Goal: Information Seeking & Learning: Compare options

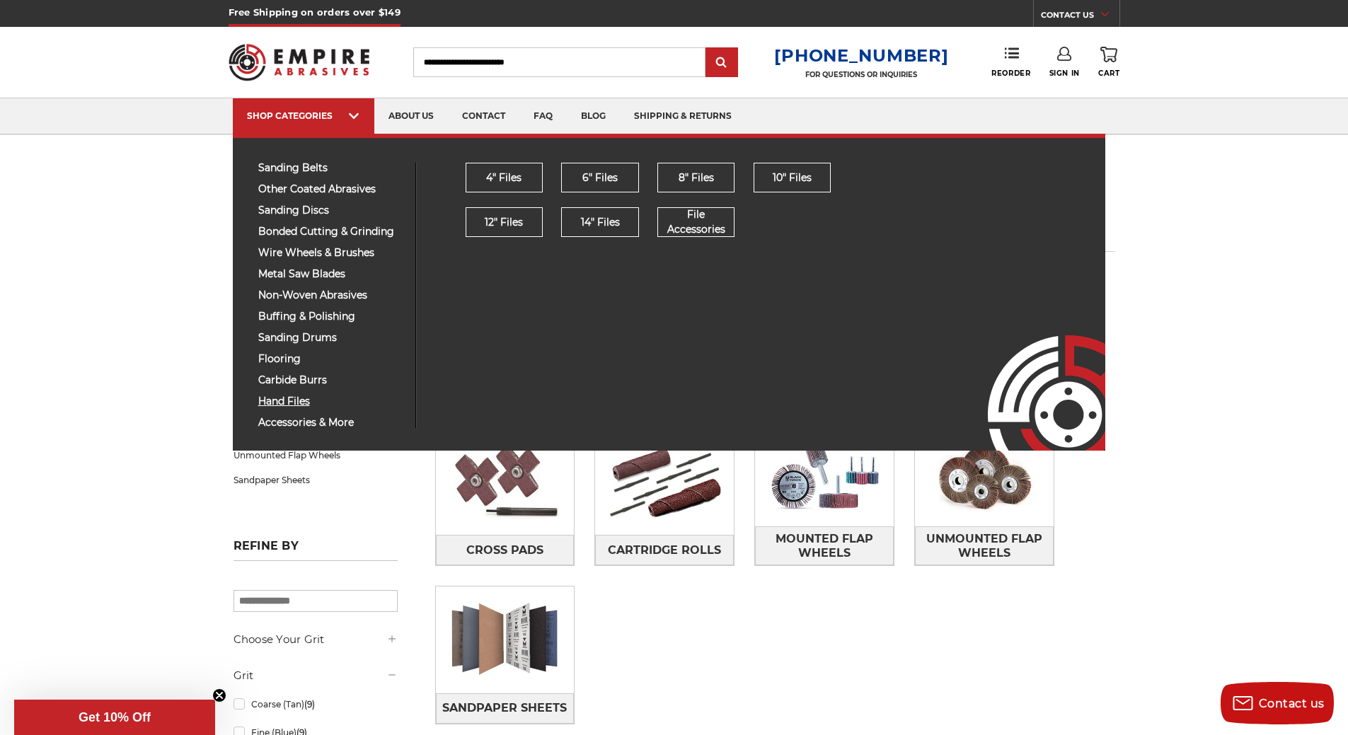
click at [275, 405] on span "hand files" at bounding box center [331, 401] width 146 height 11
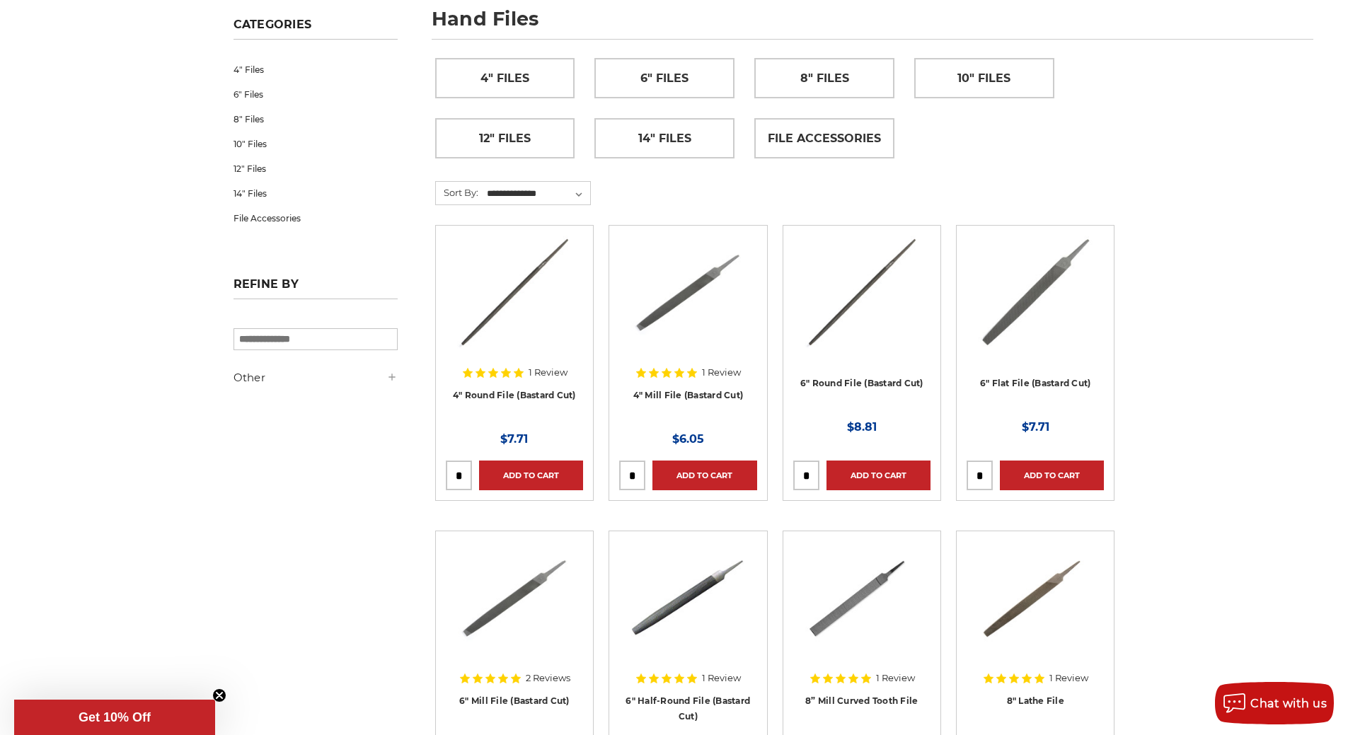
click at [702, 289] on img at bounding box center [687, 292] width 113 height 113
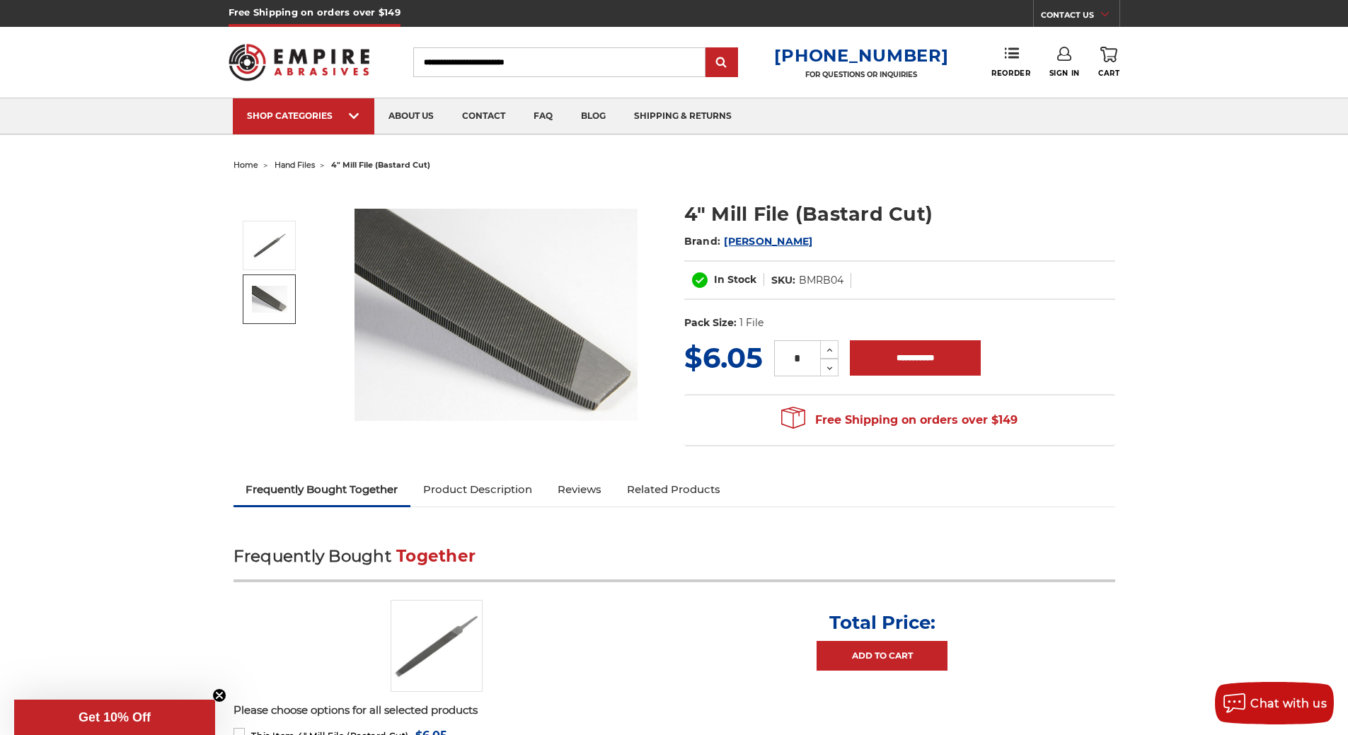
click at [267, 302] on img at bounding box center [269, 299] width 35 height 27
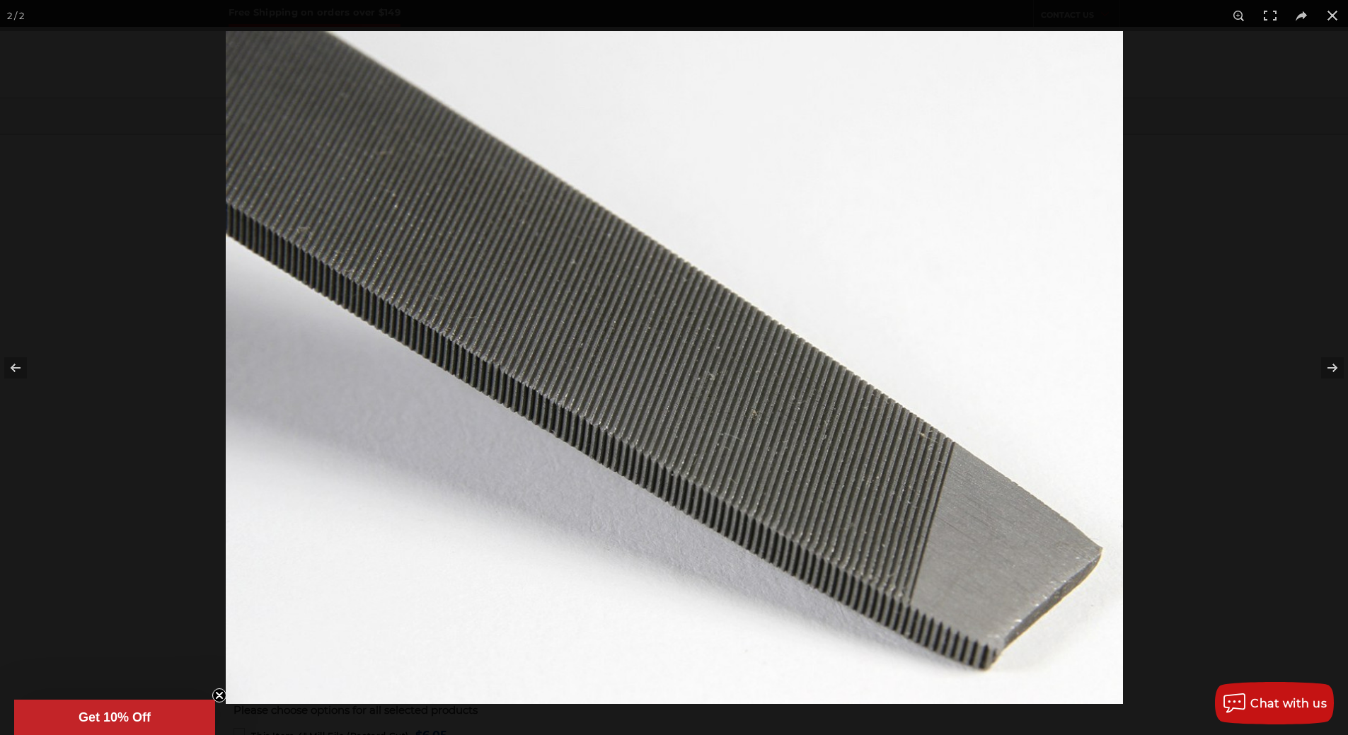
click at [736, 397] on img at bounding box center [674, 367] width 897 height 673
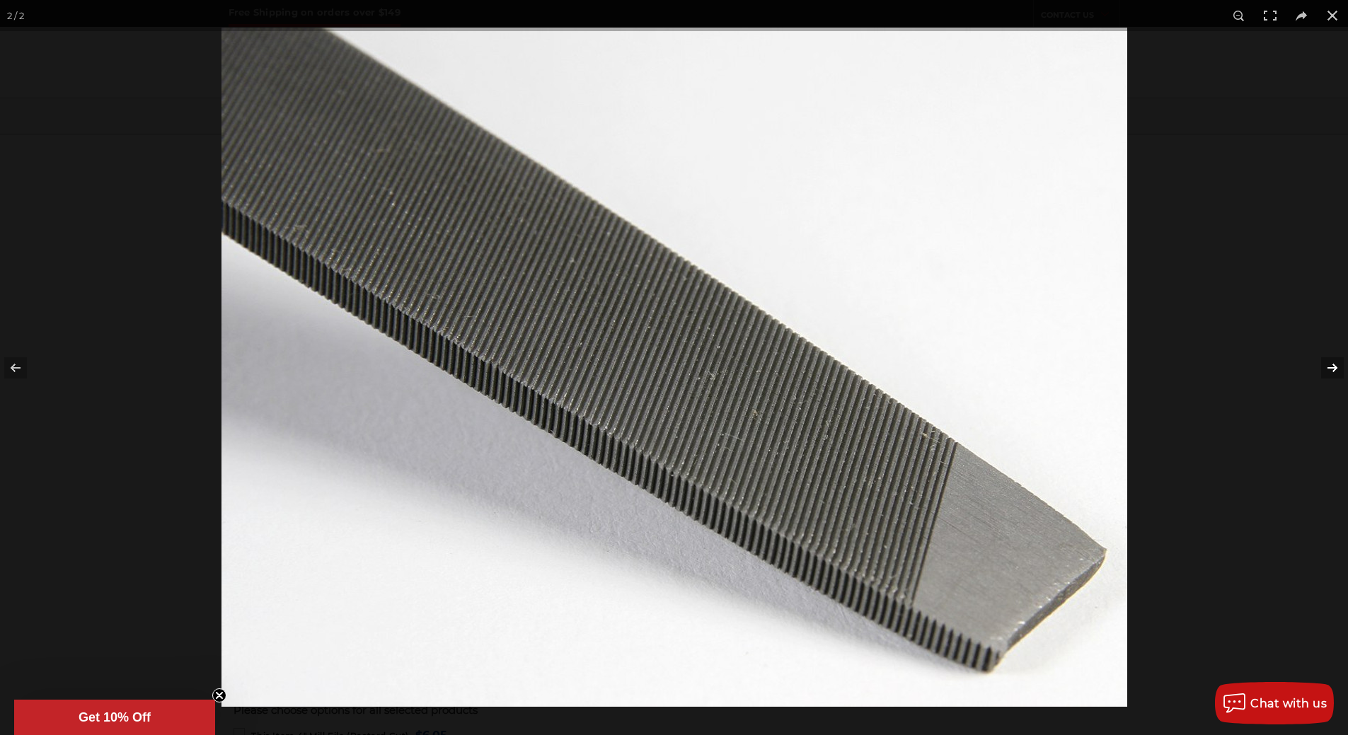
click at [1336, 367] on button at bounding box center [1323, 368] width 50 height 71
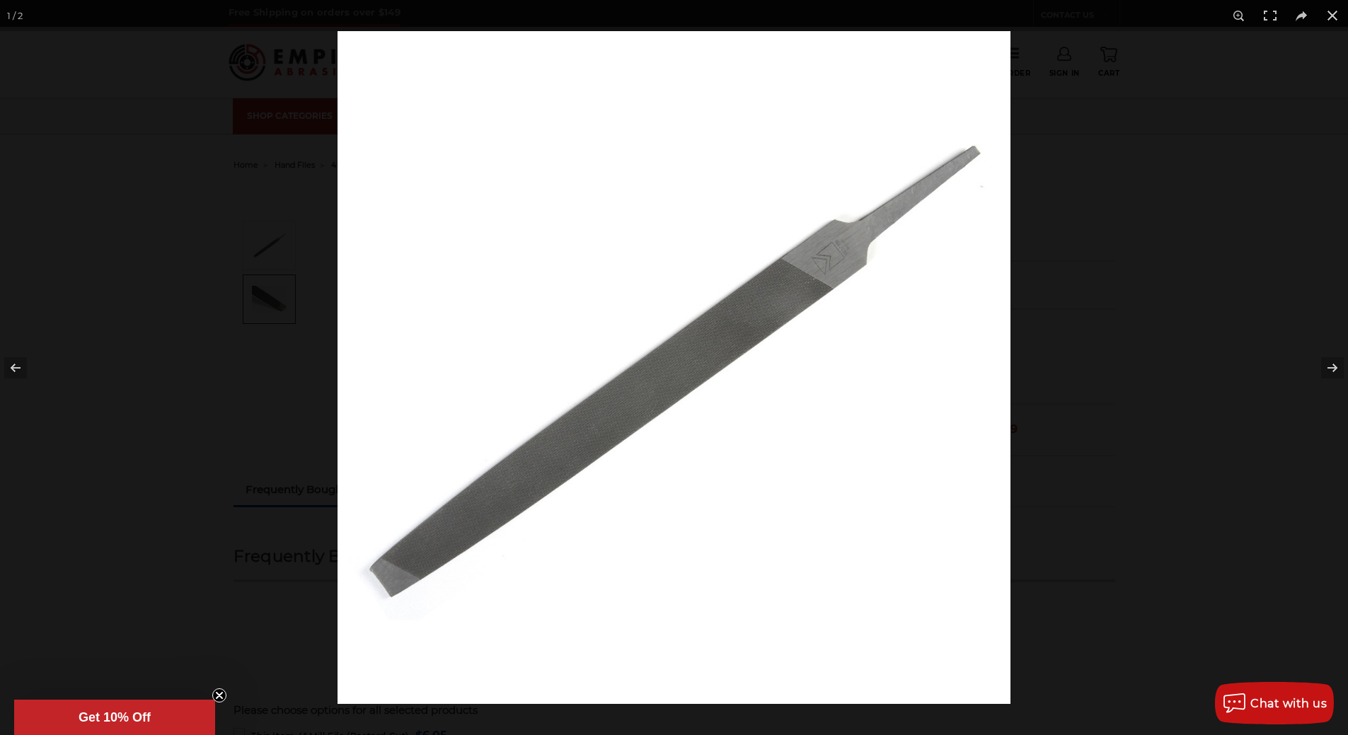
click at [840, 261] on img at bounding box center [673, 367] width 673 height 673
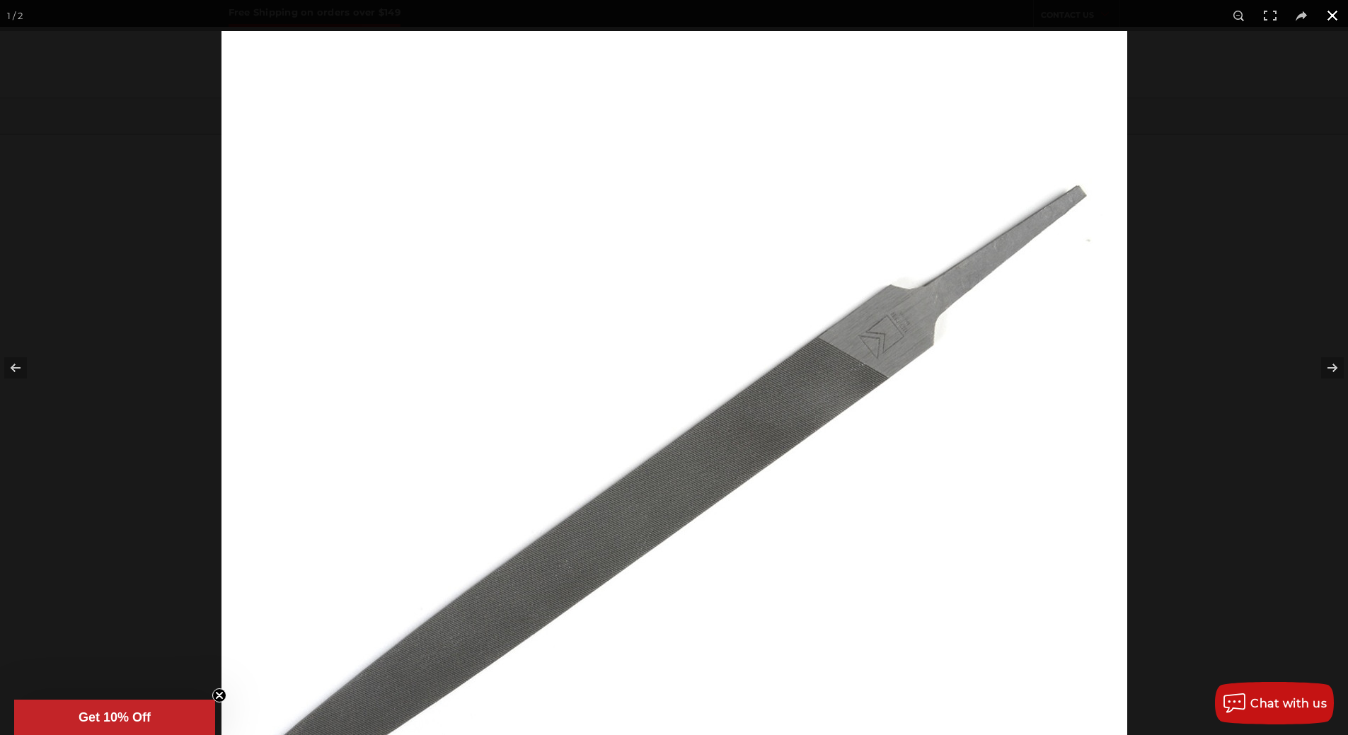
click at [1334, 11] on button at bounding box center [1332, 15] width 31 height 31
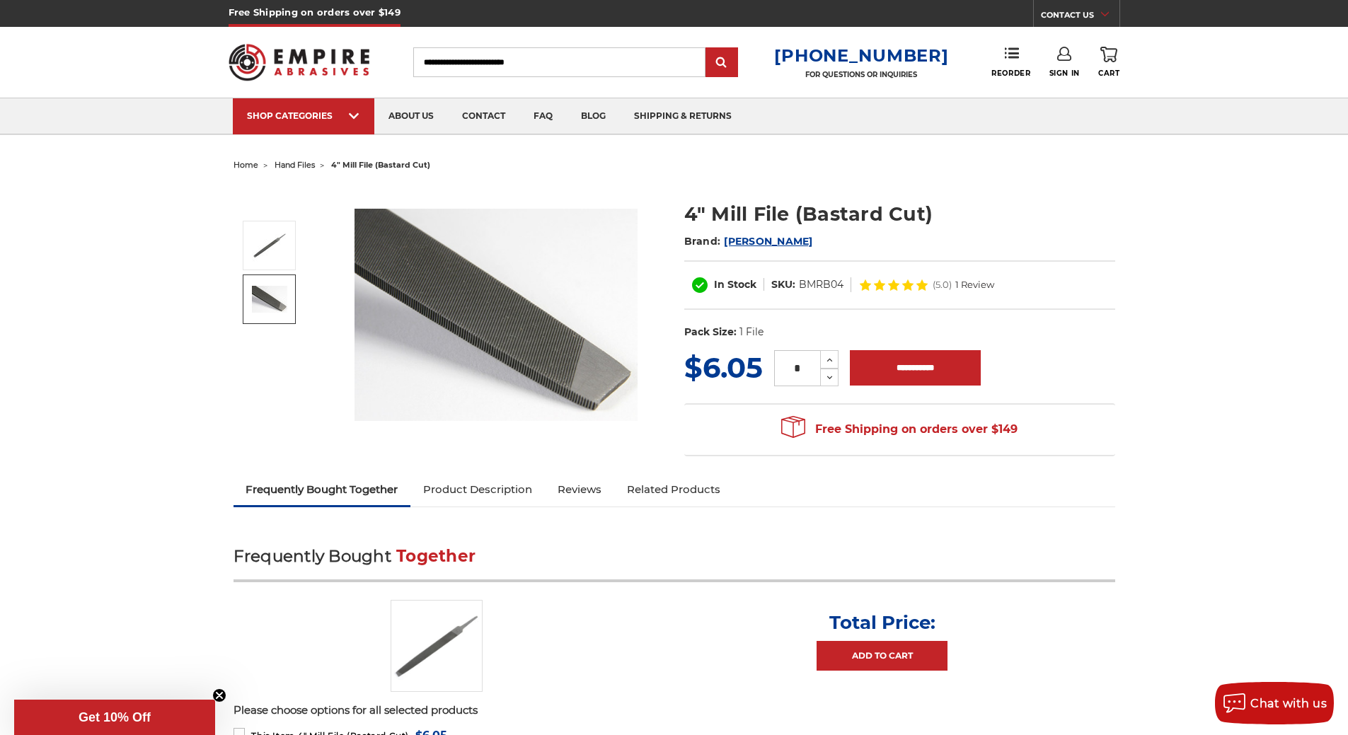
click at [508, 488] on link "Product Description" at bounding box center [477, 489] width 134 height 31
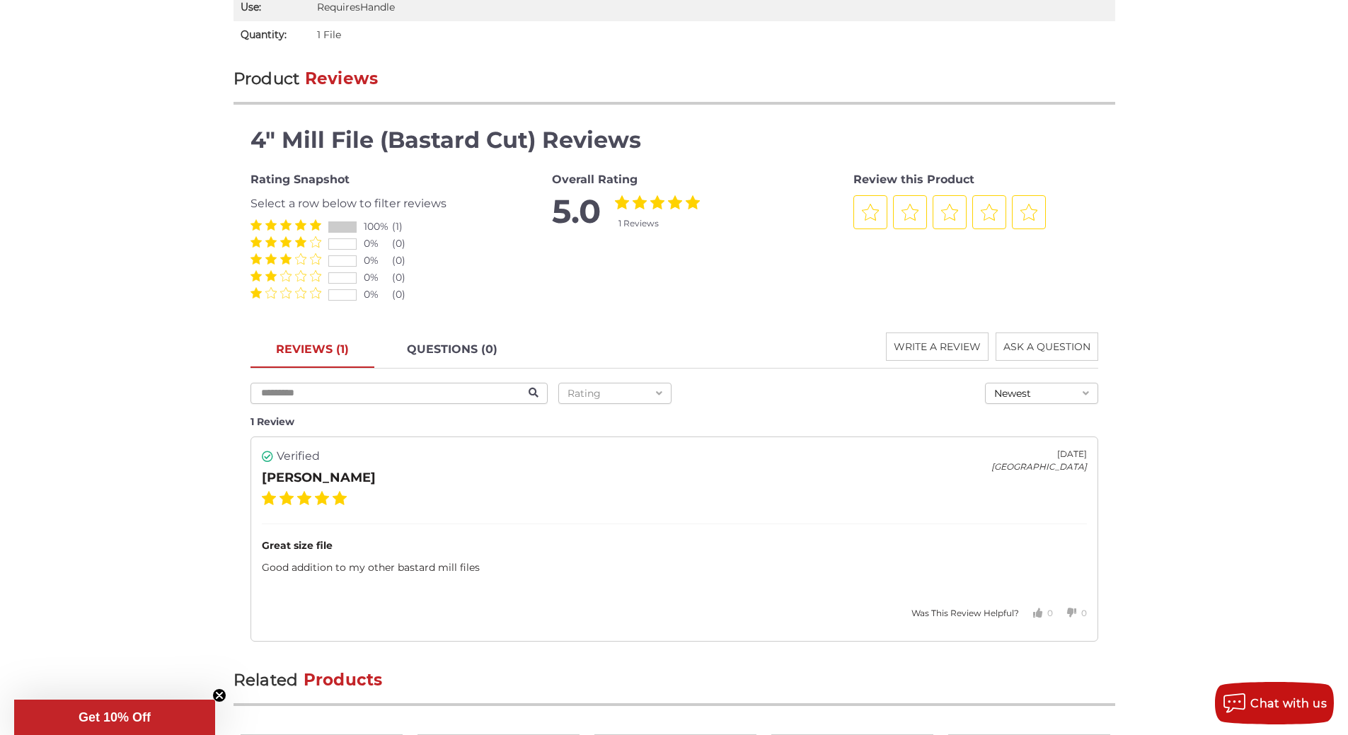
scroll to position [1264, 0]
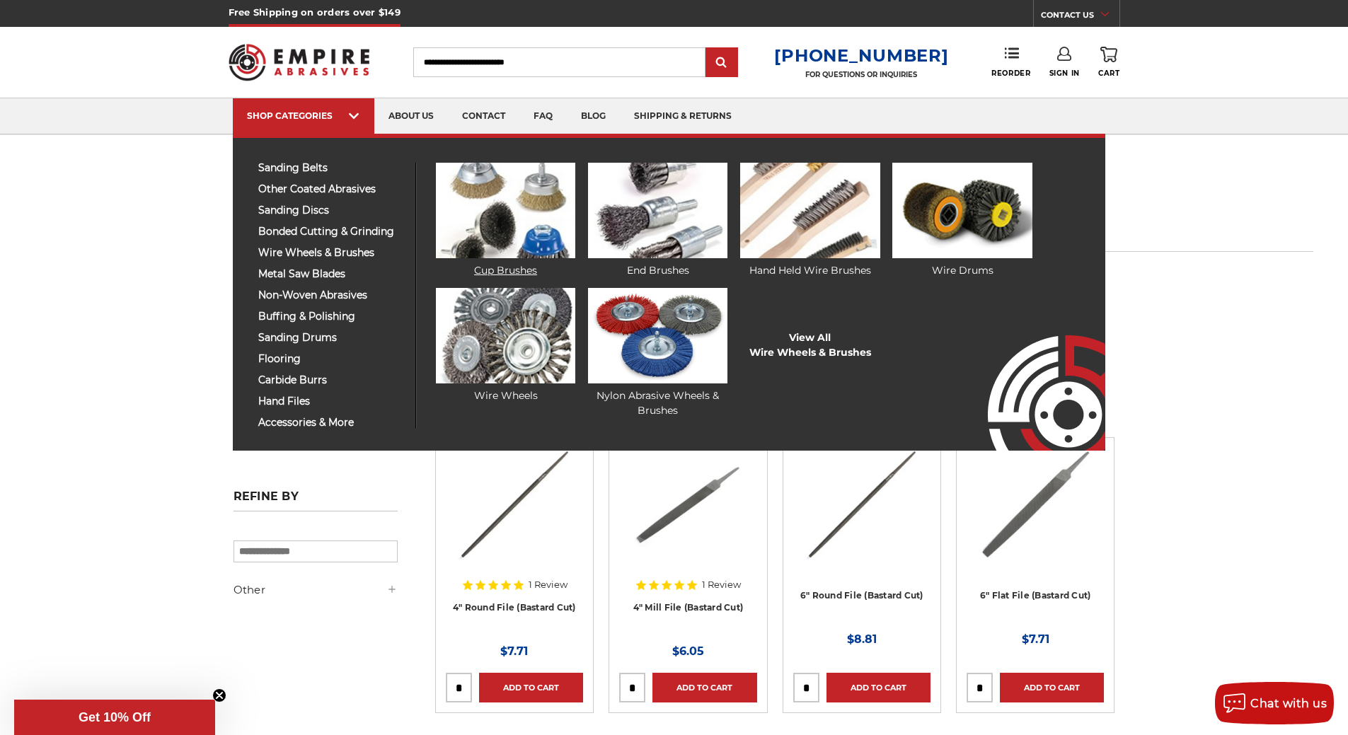
click at [490, 236] on img at bounding box center [505, 211] width 139 height 96
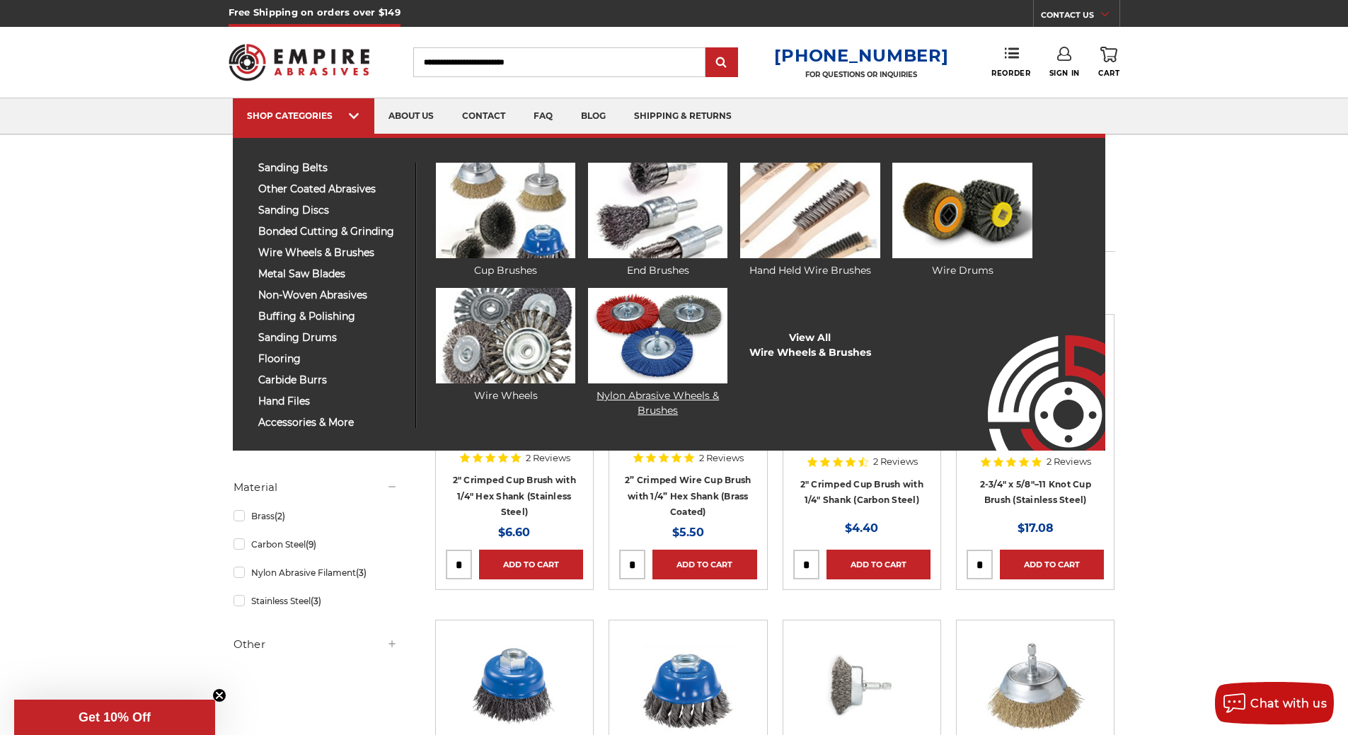
click at [636, 315] on img at bounding box center [657, 336] width 139 height 96
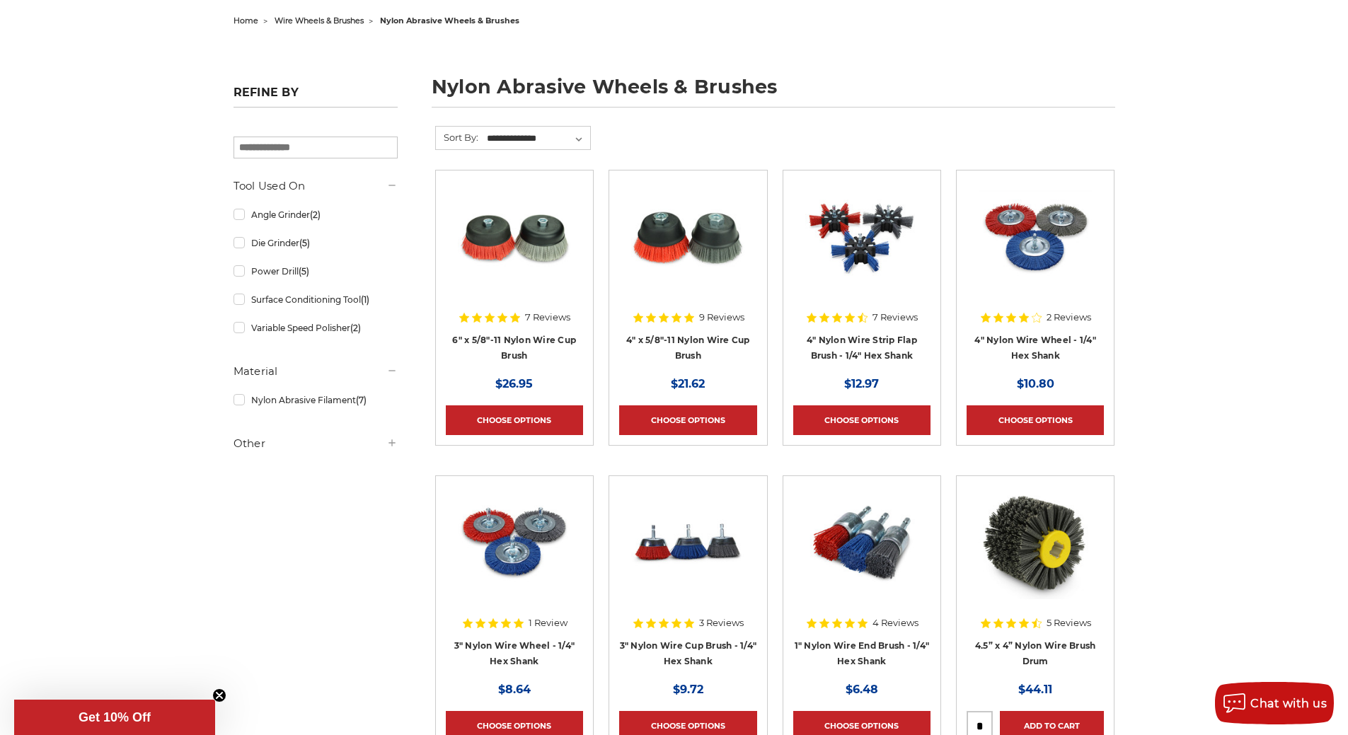
scroll to position [130, 0]
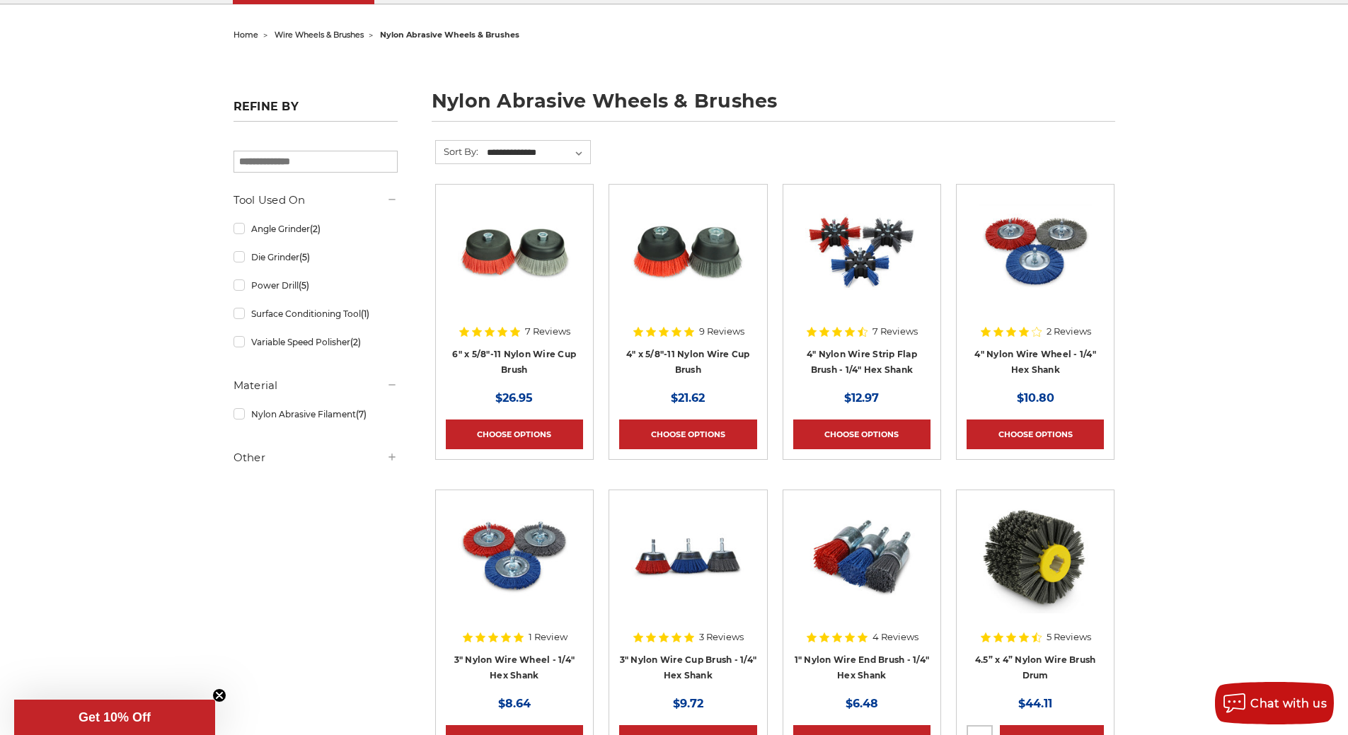
click at [717, 258] on img at bounding box center [687, 251] width 113 height 113
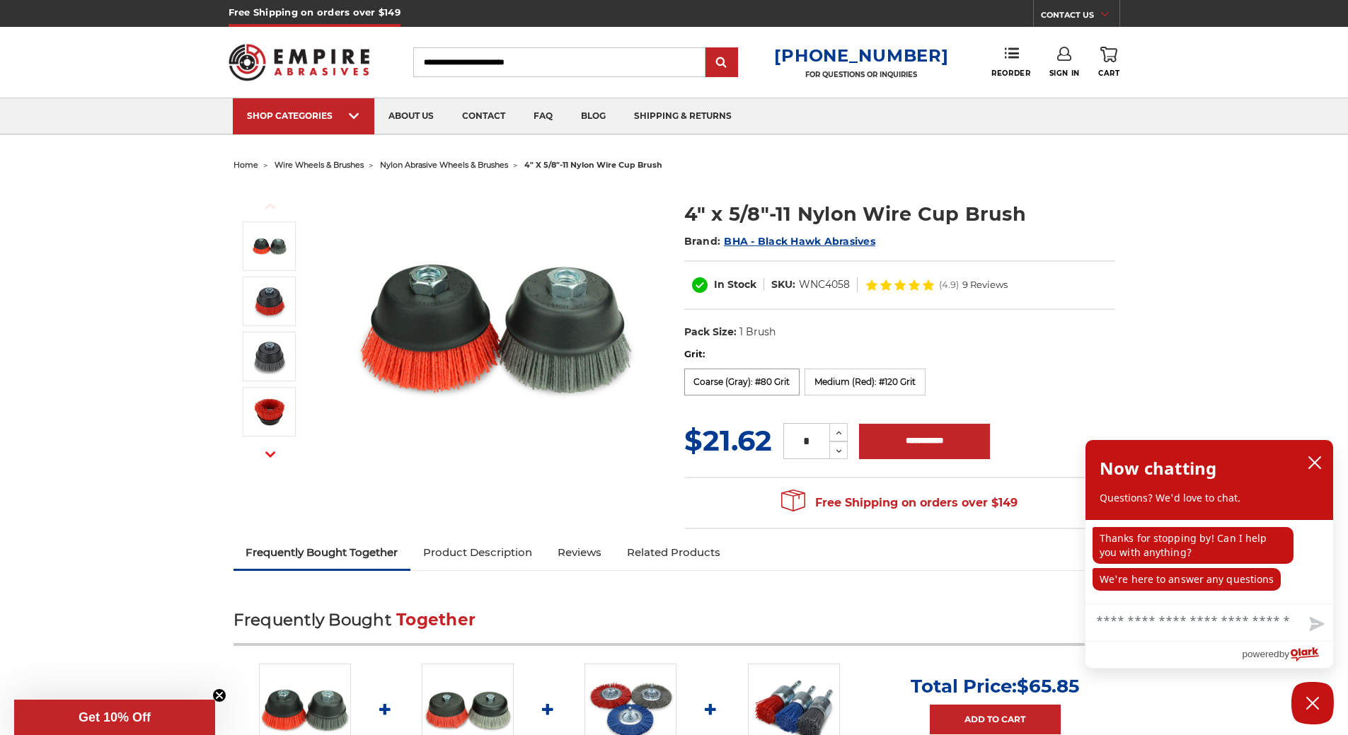
click at [748, 382] on label "Coarse (Gray): #80 Grit" at bounding box center [742, 382] width 116 height 27
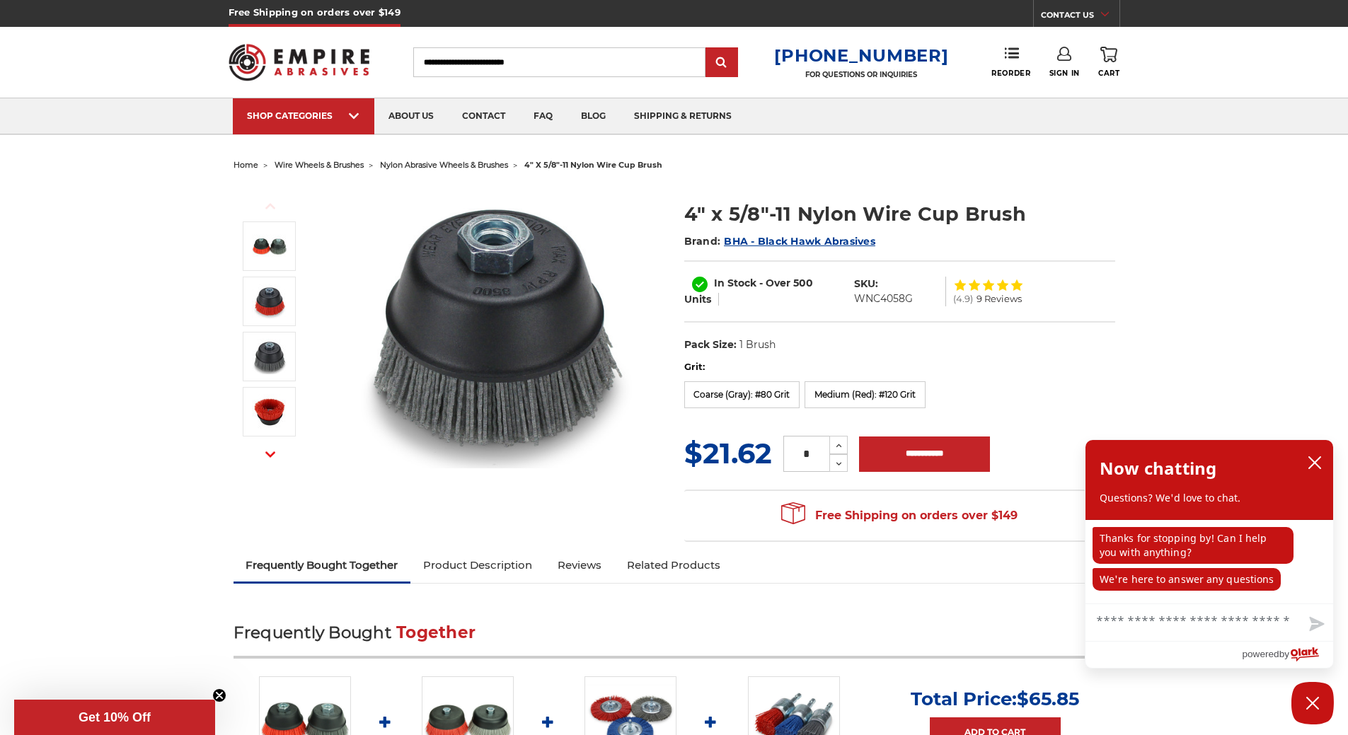
click at [998, 296] on span "9 Reviews" at bounding box center [998, 298] width 45 height 9
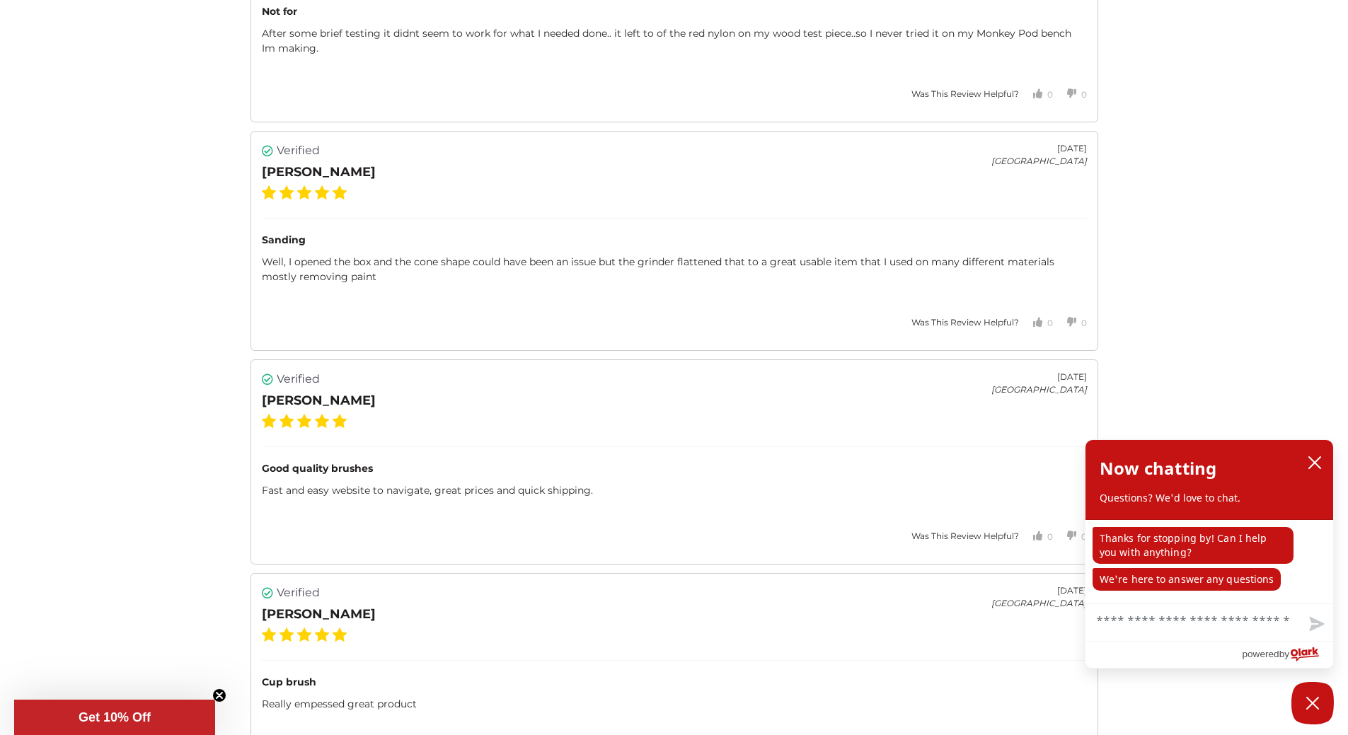
scroll to position [2651, 0]
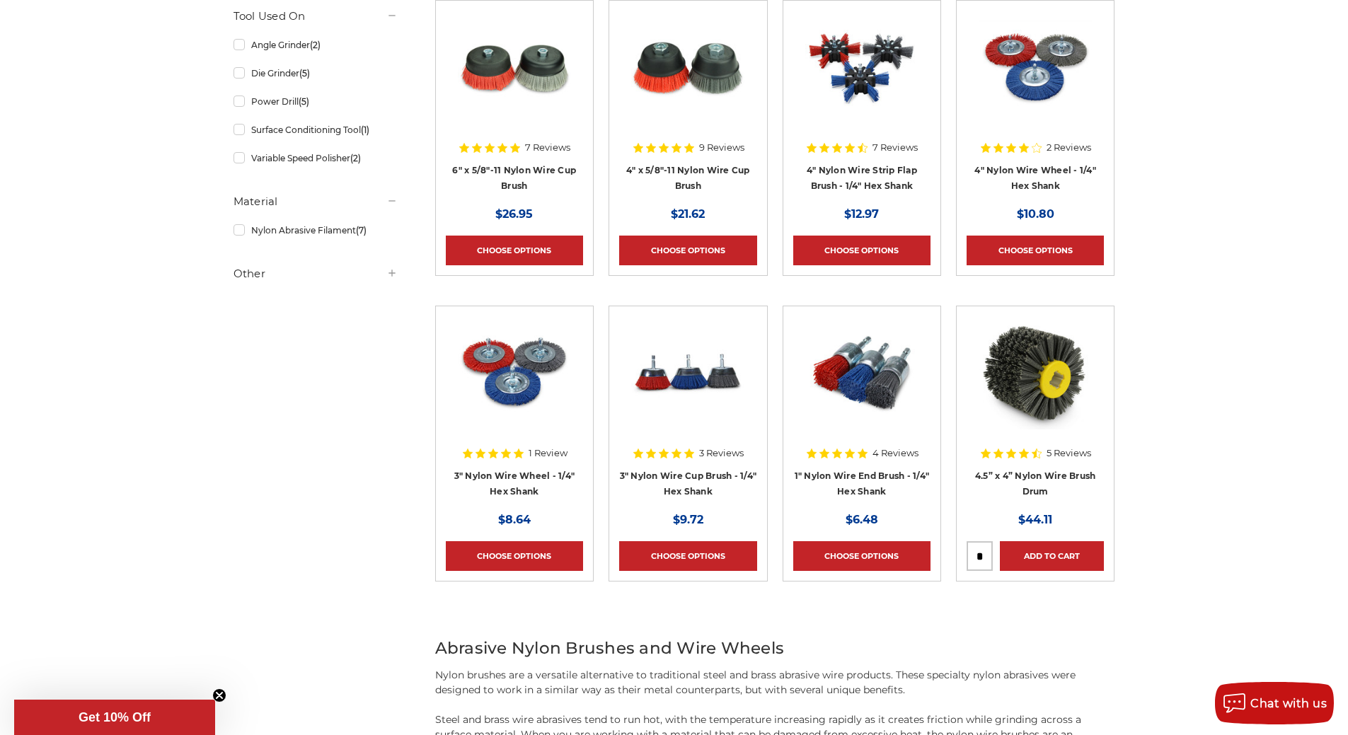
scroll to position [413, 0]
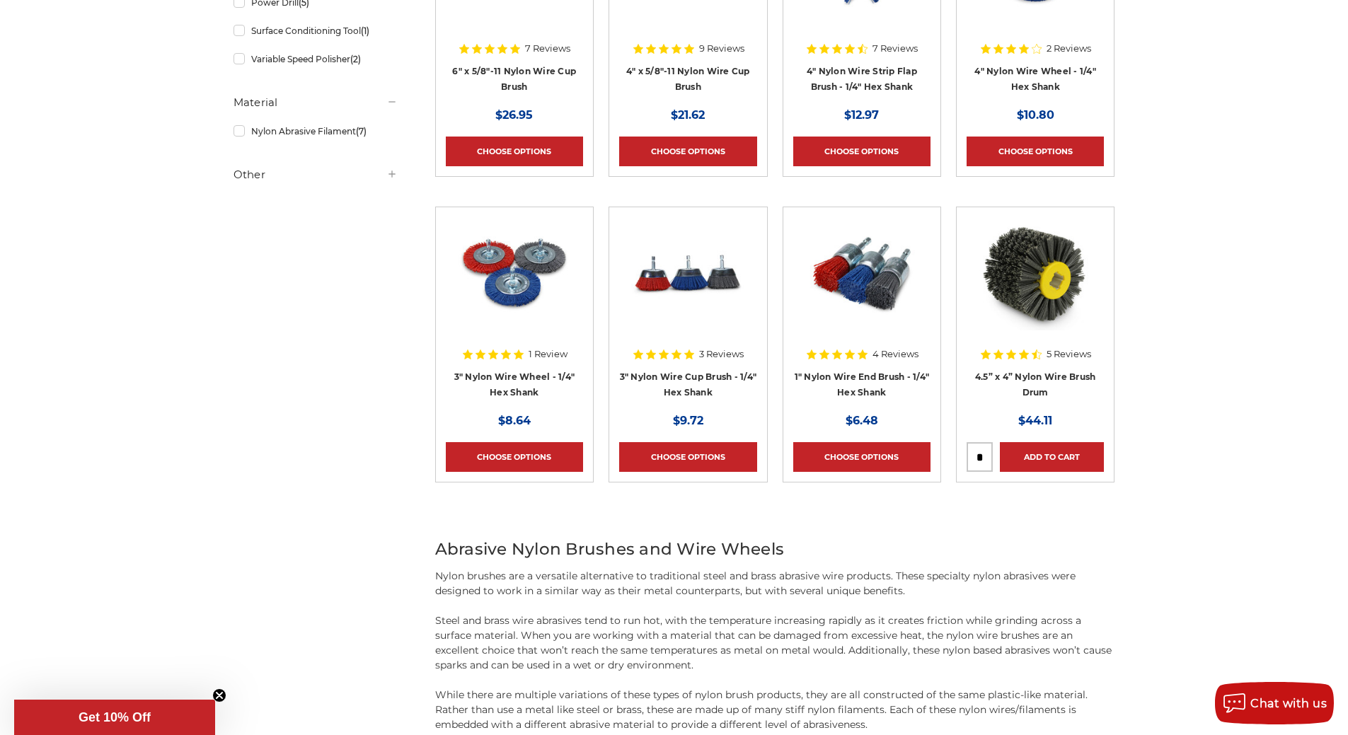
click at [538, 253] on img at bounding box center [514, 273] width 113 height 113
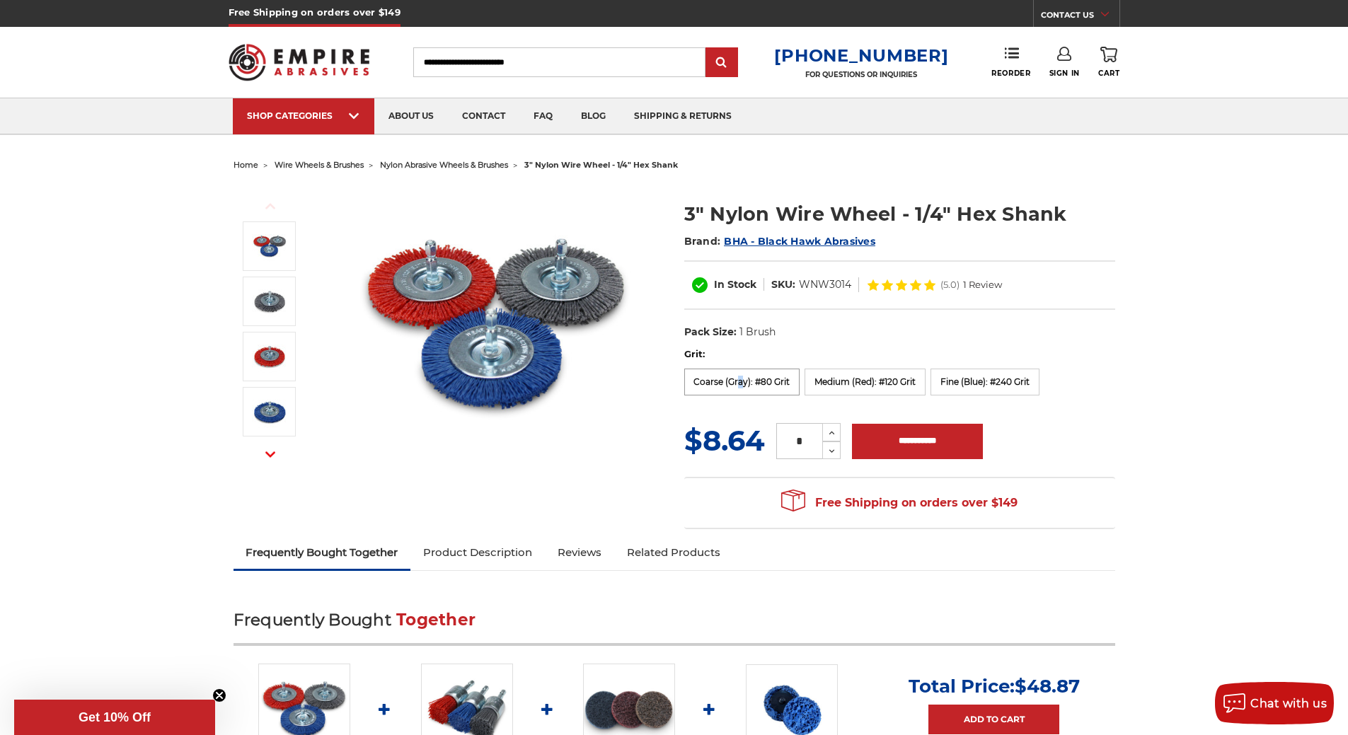
click at [740, 379] on label "Coarse (Gray): #80 Grit" at bounding box center [742, 382] width 116 height 27
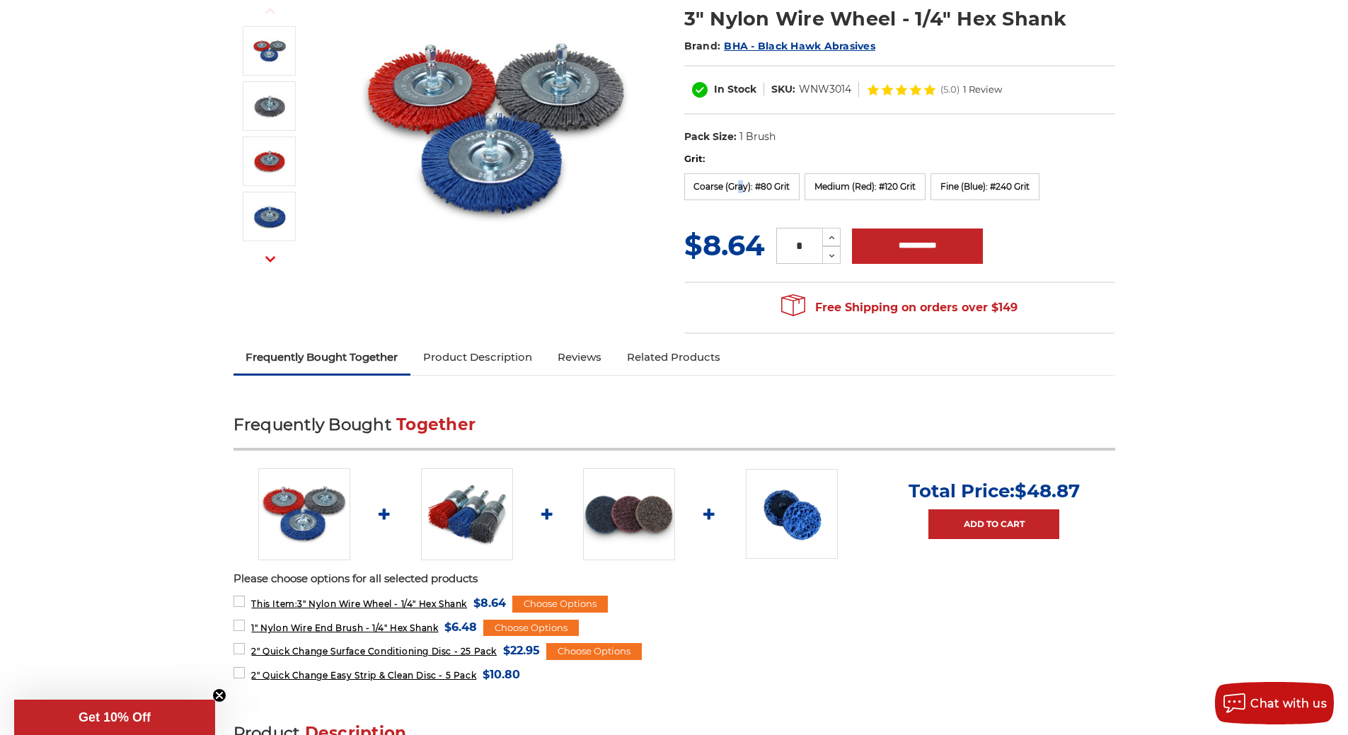
scroll to position [212, 0]
